Goal: Navigation & Orientation: Find specific page/section

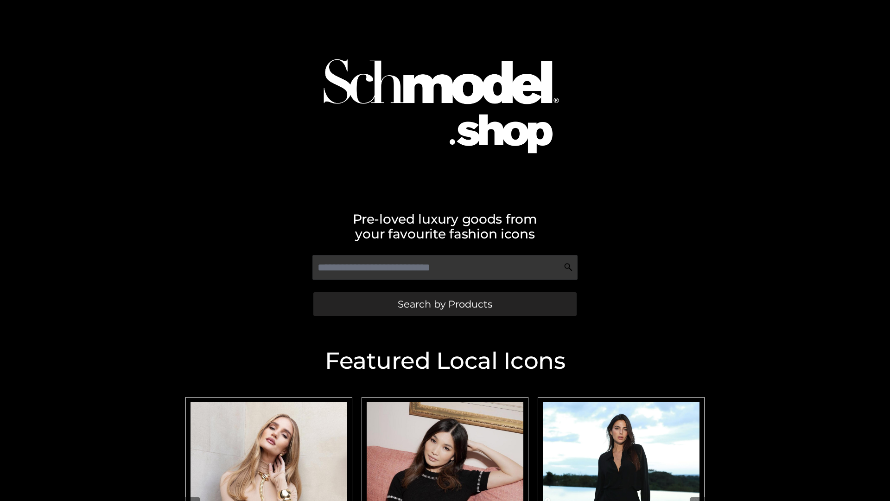
click at [445, 304] on span "Search by Products" at bounding box center [445, 304] width 95 height 10
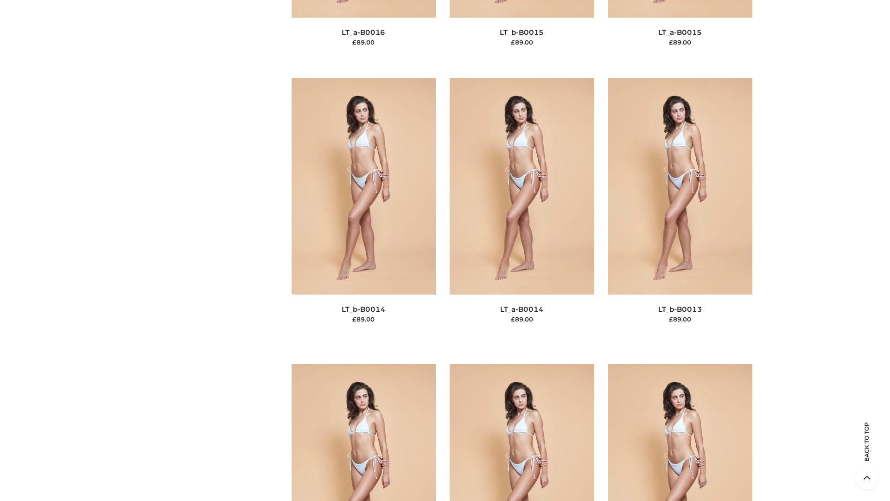
scroll to position [3298, 0]
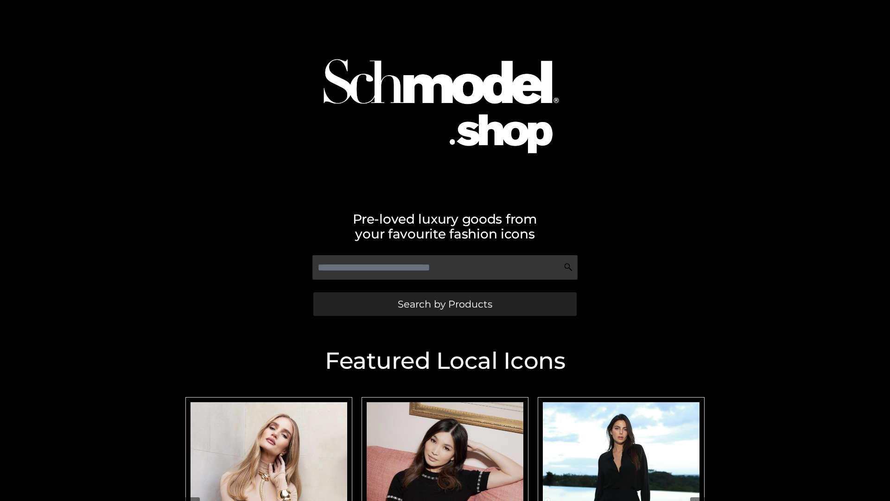
click at [445, 304] on span "Search by Products" at bounding box center [445, 304] width 95 height 10
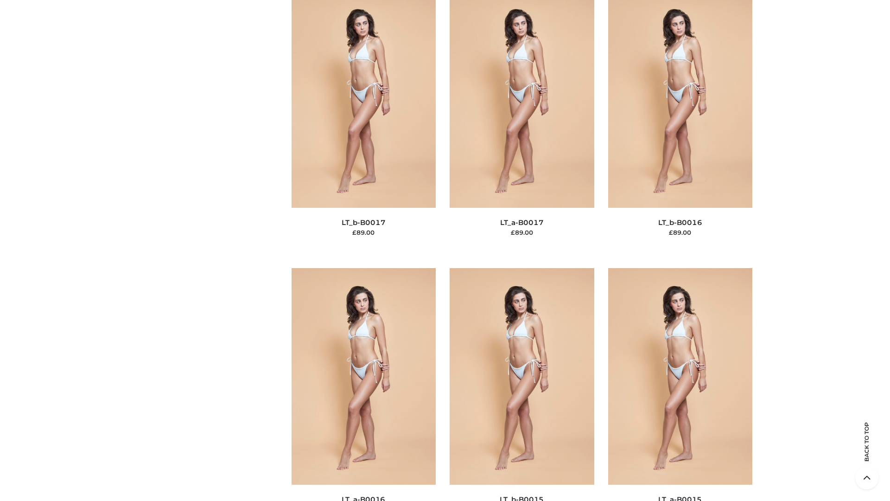
scroll to position [3048, 0]
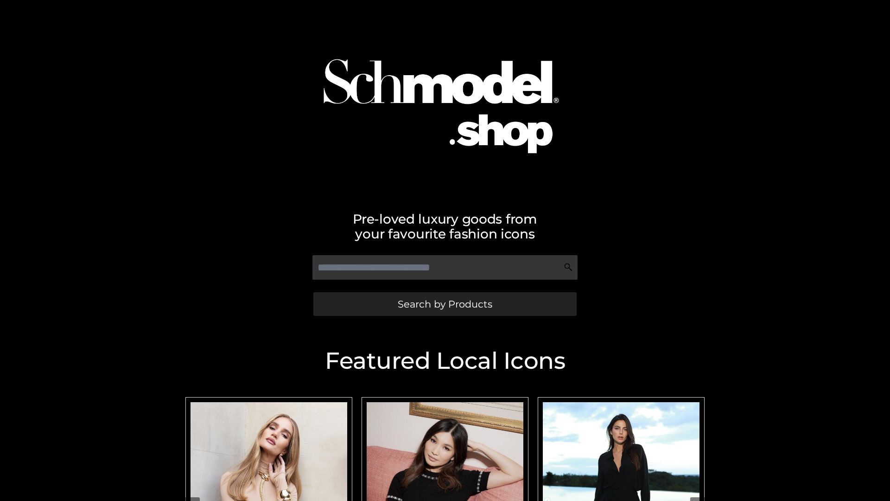
click at [445, 304] on span "Search by Products" at bounding box center [445, 304] width 95 height 10
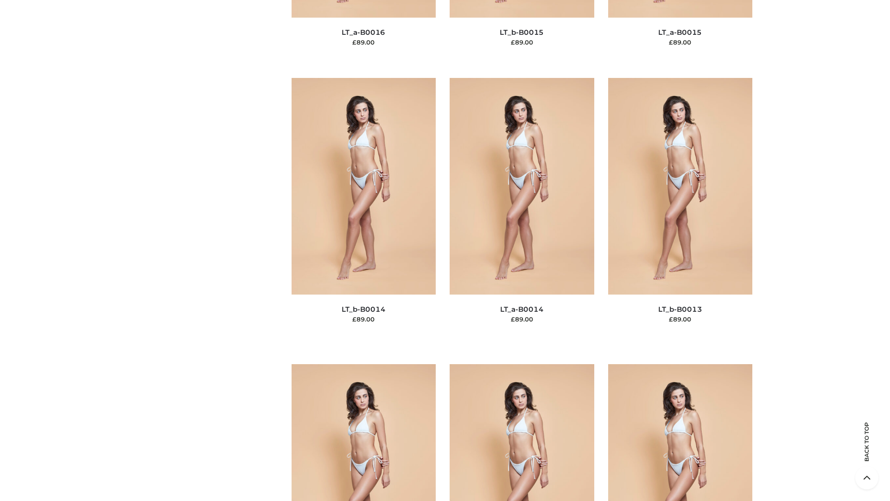
scroll to position [3298, 0]
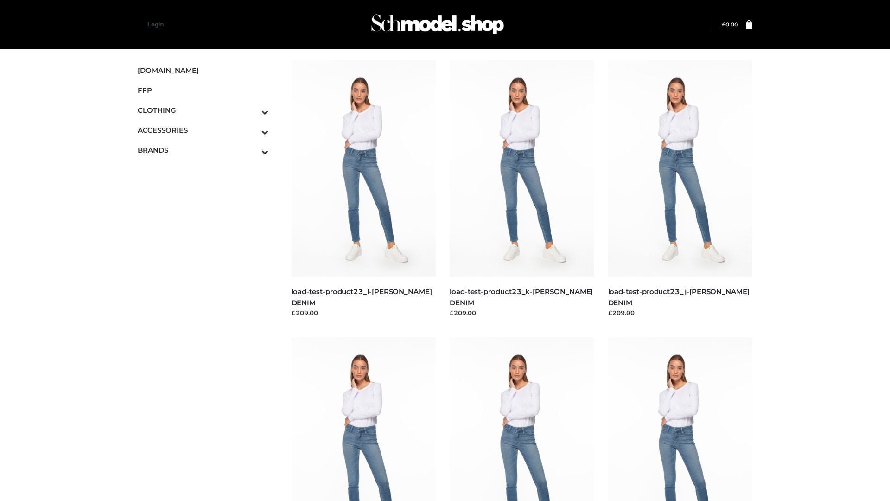
scroll to position [813, 0]
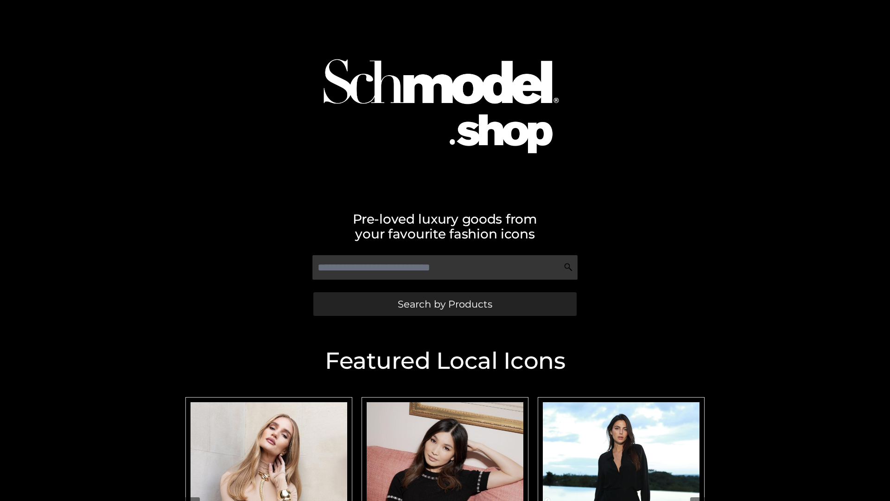
click at [445, 304] on span "Search by Products" at bounding box center [445, 304] width 95 height 10
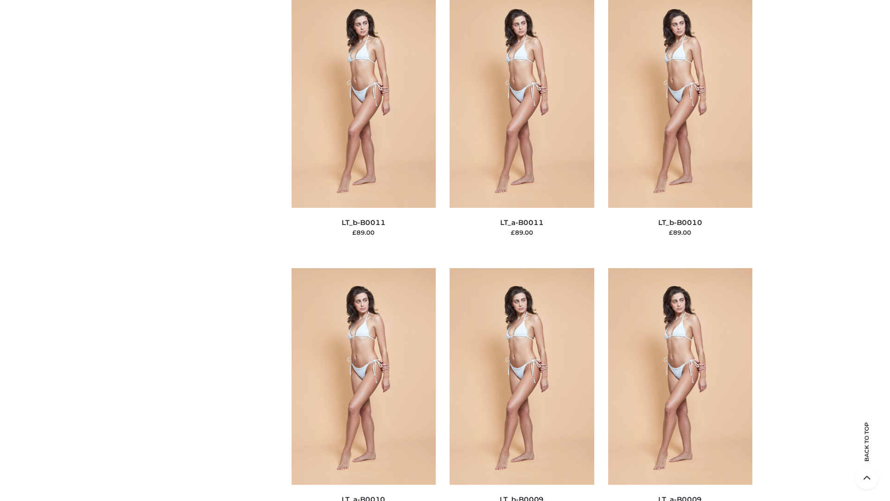
scroll to position [4165, 0]
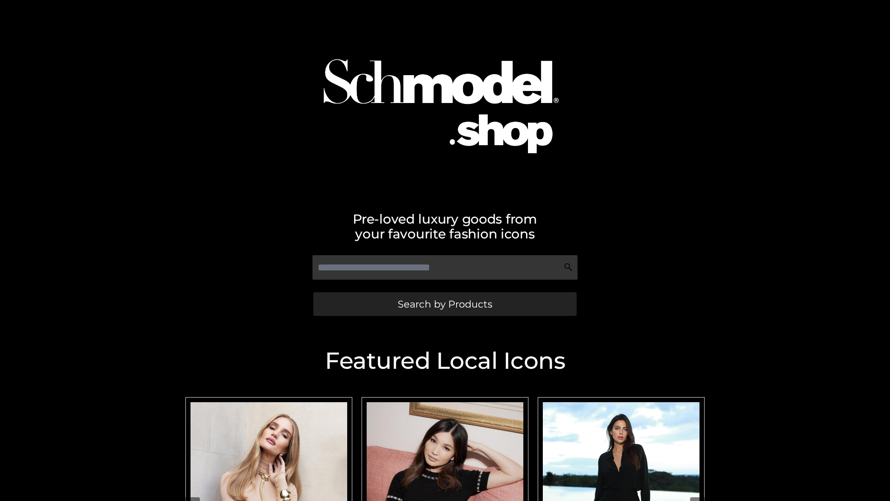
click at [445, 304] on span "Search by Products" at bounding box center [445, 304] width 95 height 10
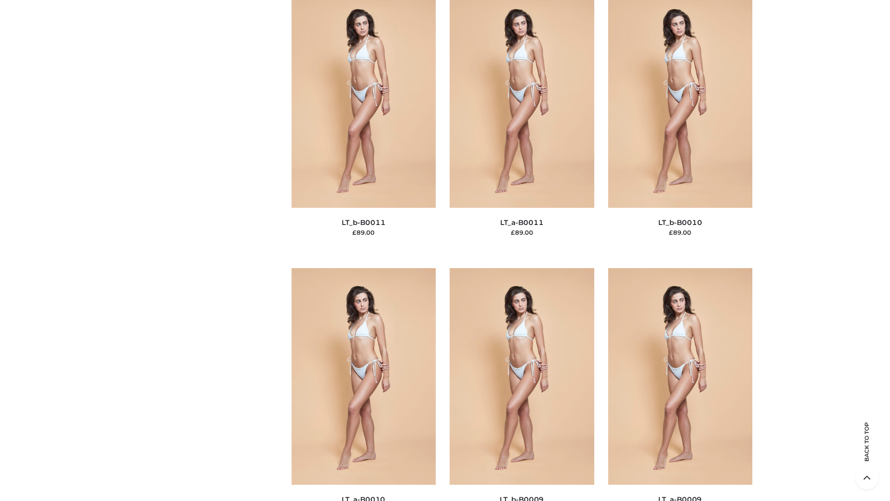
scroll to position [4165, 0]
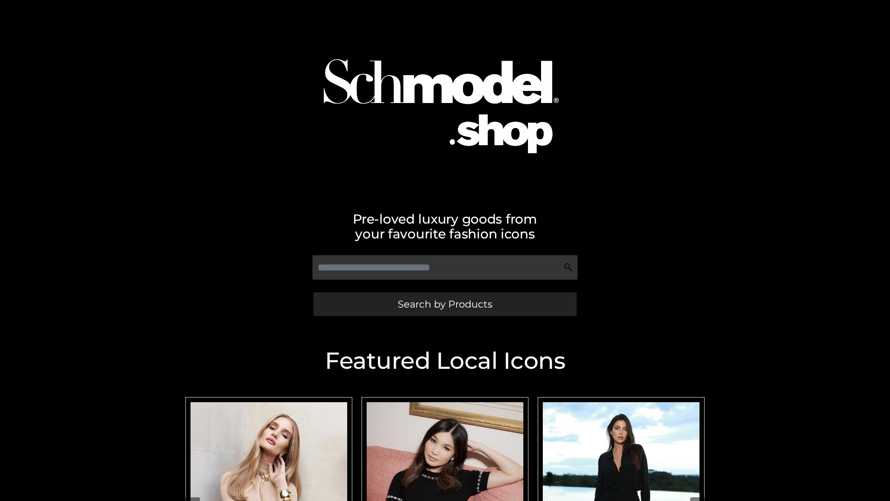
click at [445, 304] on span "Search by Products" at bounding box center [445, 304] width 95 height 10
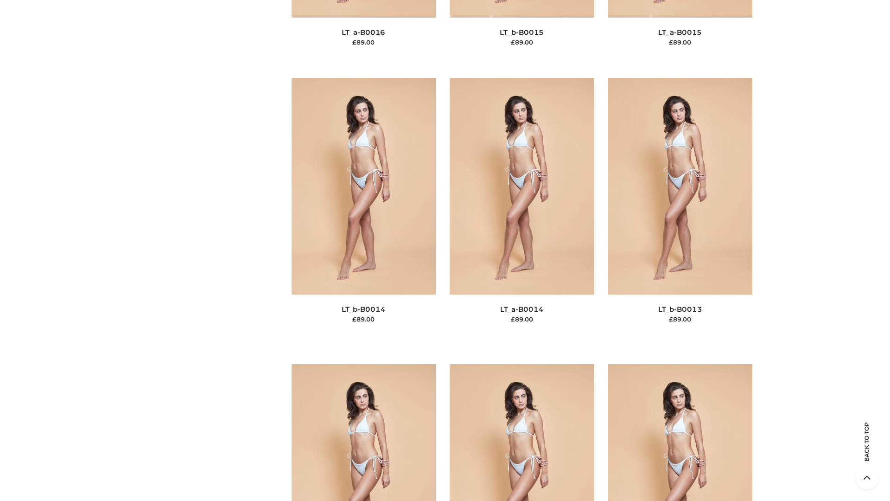
scroll to position [3298, 0]
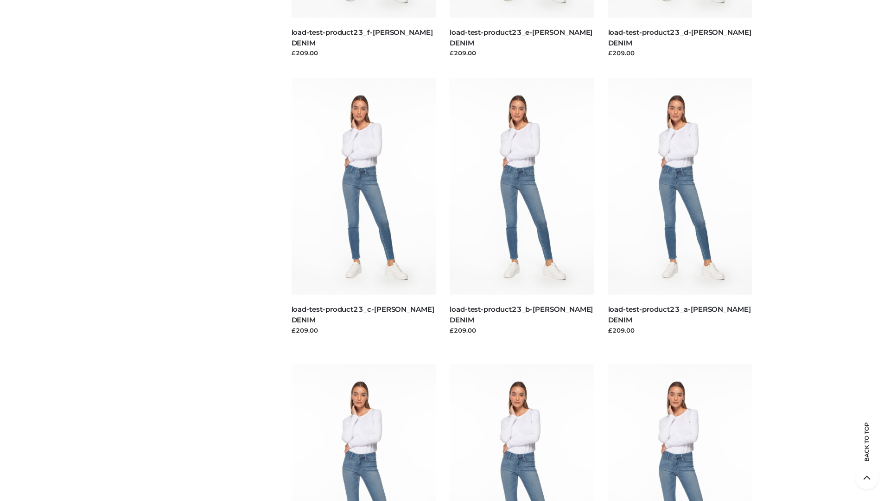
scroll to position [813, 0]
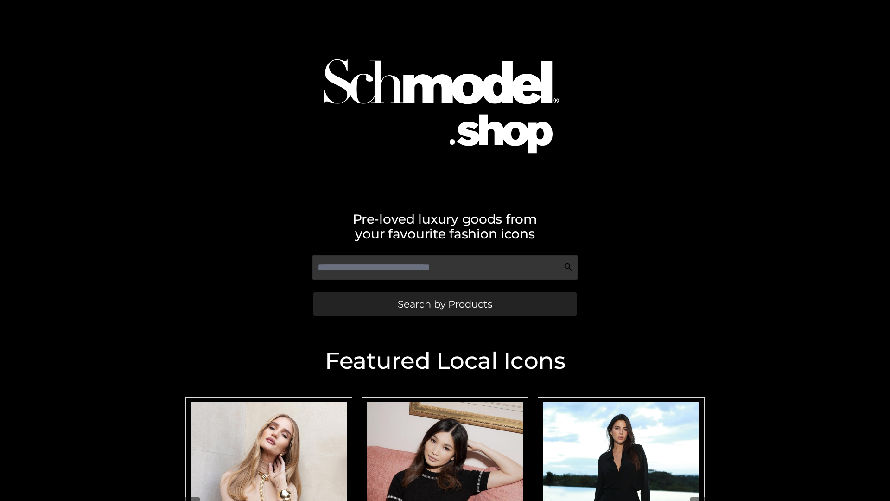
click at [445, 304] on span "Search by Products" at bounding box center [445, 304] width 95 height 10
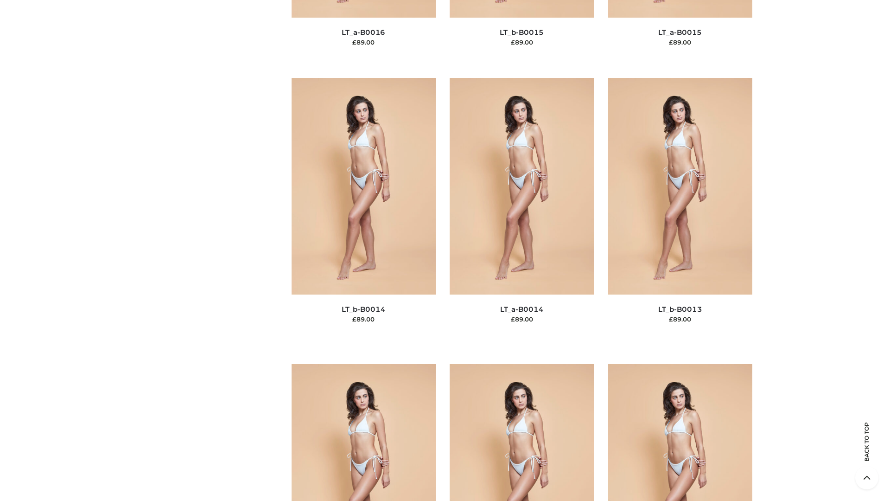
scroll to position [3298, 0]
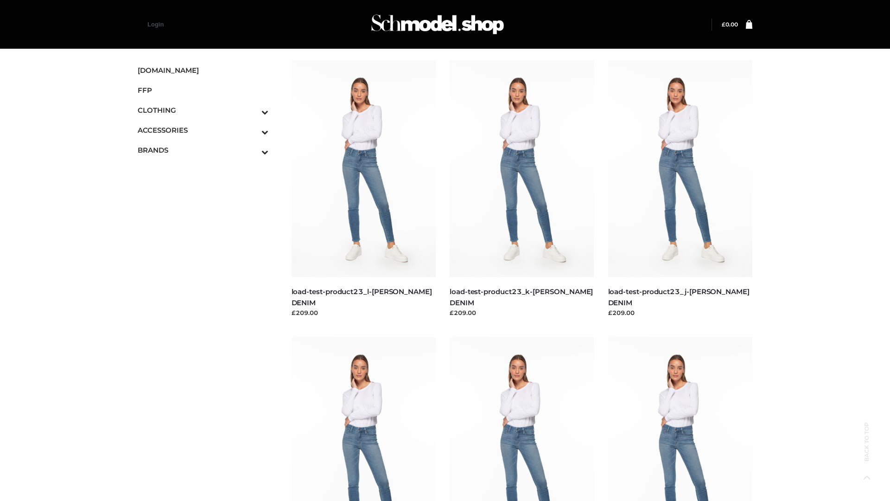
scroll to position [813, 0]
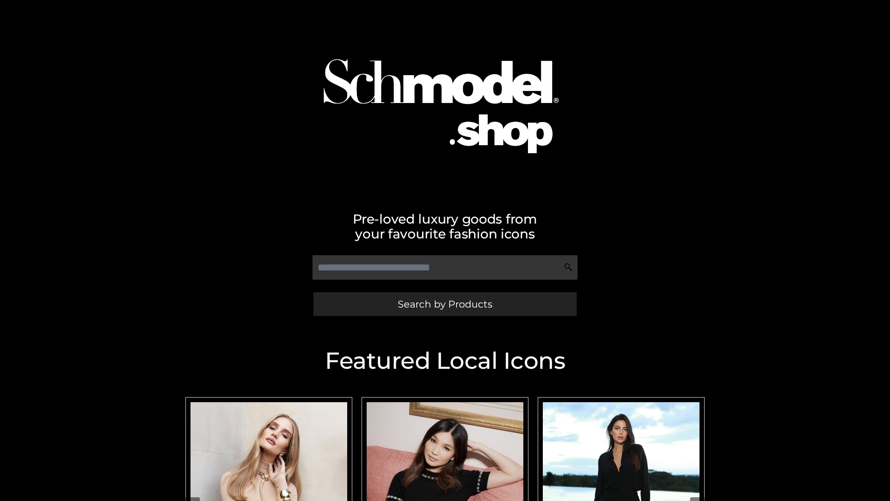
click at [445, 304] on span "Search by Products" at bounding box center [445, 304] width 95 height 10
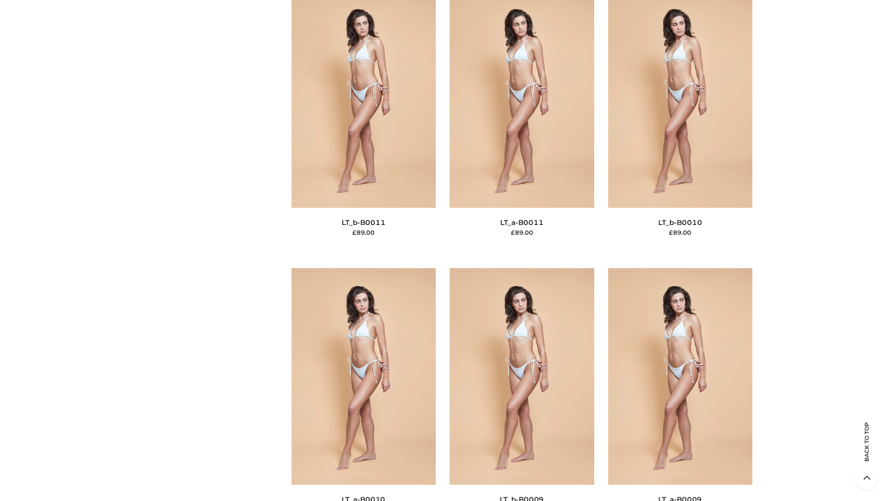
scroll to position [4165, 0]
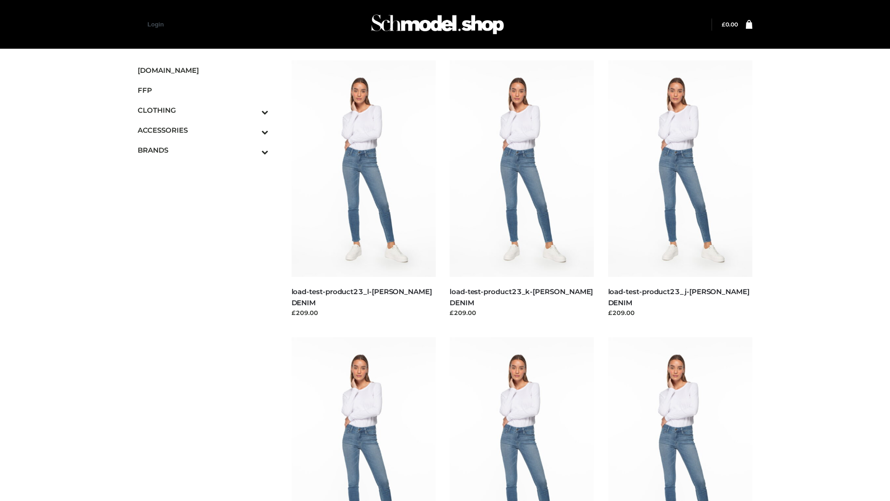
scroll to position [813, 0]
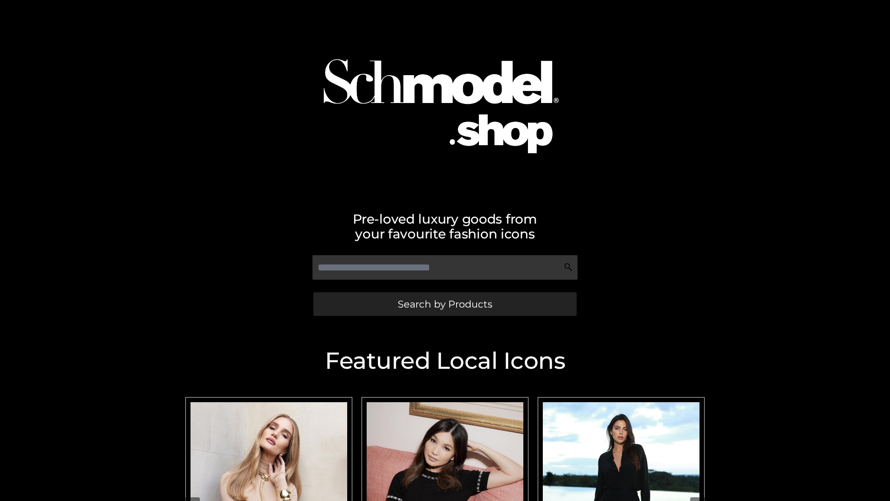
click at [445, 304] on span "Search by Products" at bounding box center [445, 304] width 95 height 10
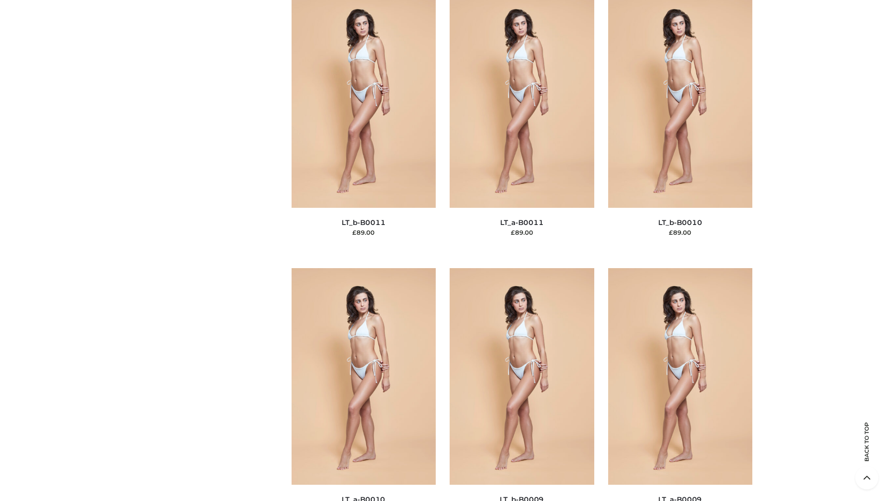
scroll to position [4165, 0]
